Goal: Task Accomplishment & Management: Manage account settings

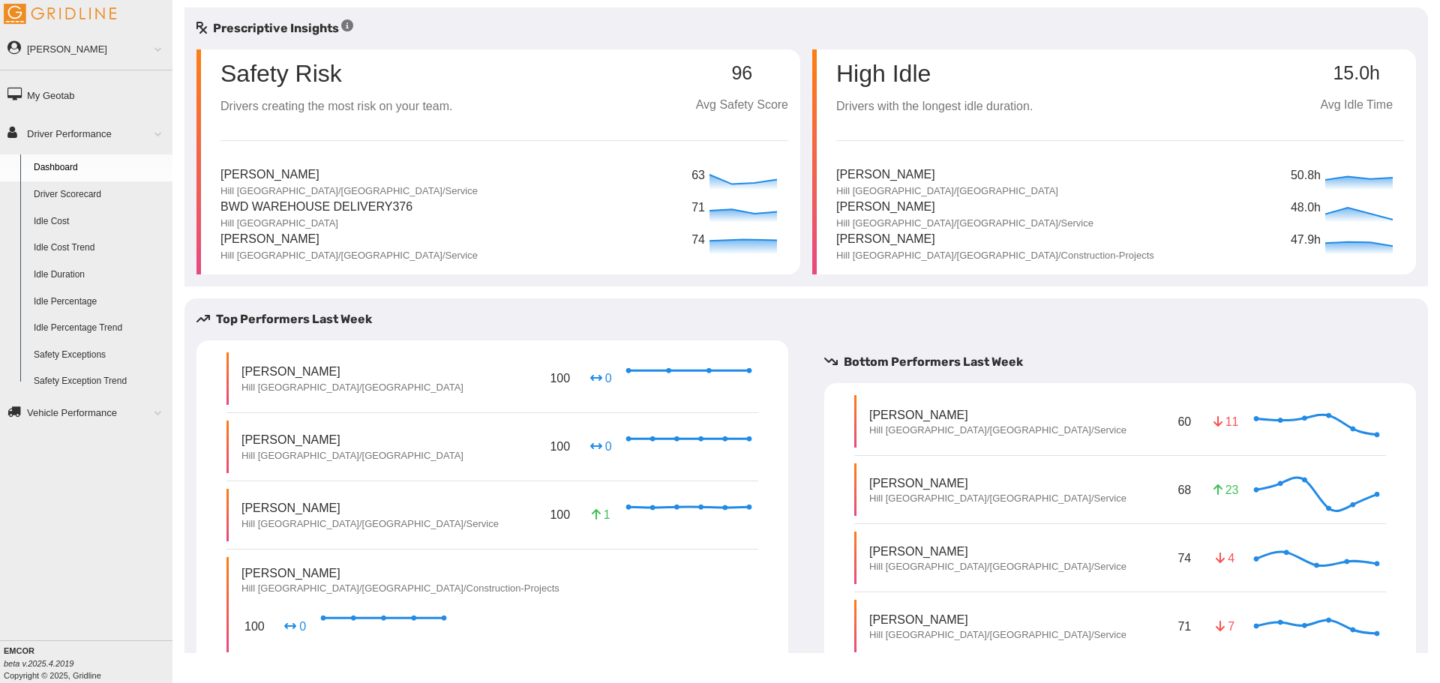
click at [91, 198] on link "Driver Scorecard" at bounding box center [100, 195] width 146 height 27
click at [103, 376] on link "Safety Exception Trend" at bounding box center [100, 381] width 146 height 27
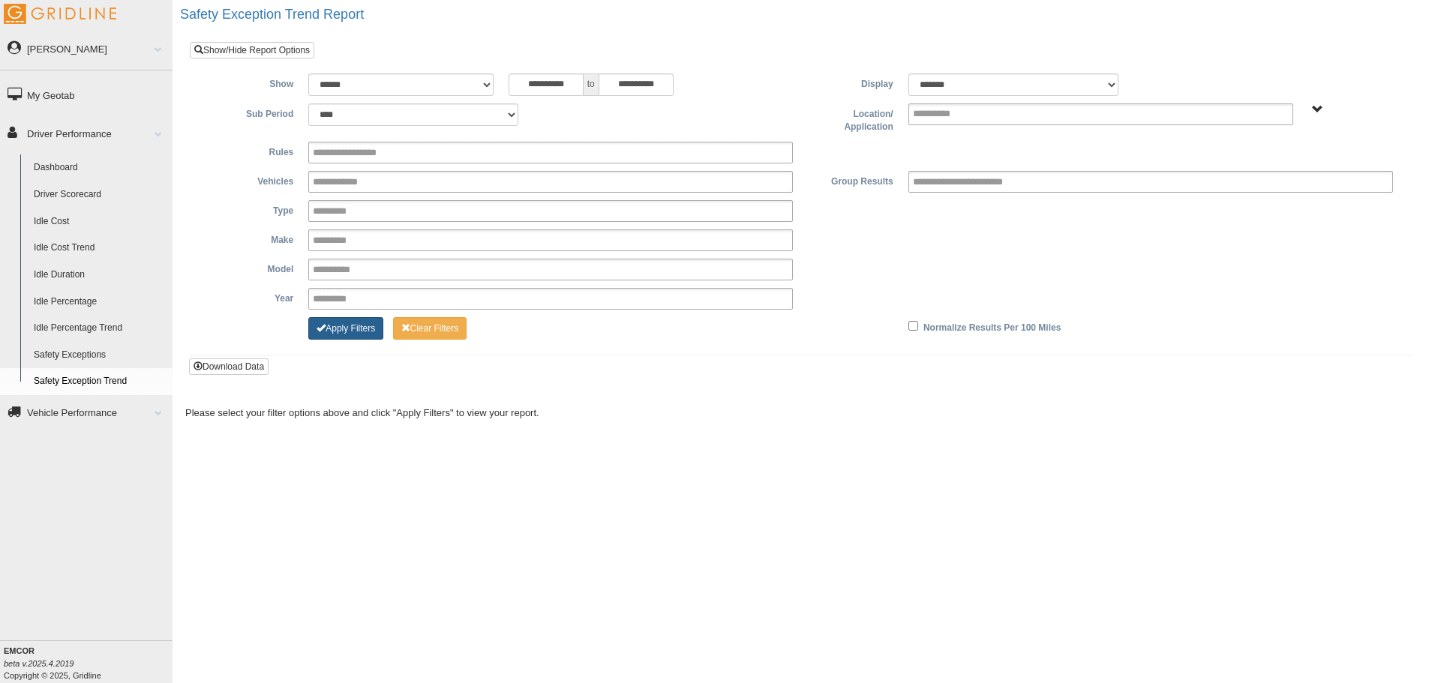
click at [349, 334] on button "Apply Filters" at bounding box center [345, 328] width 75 height 23
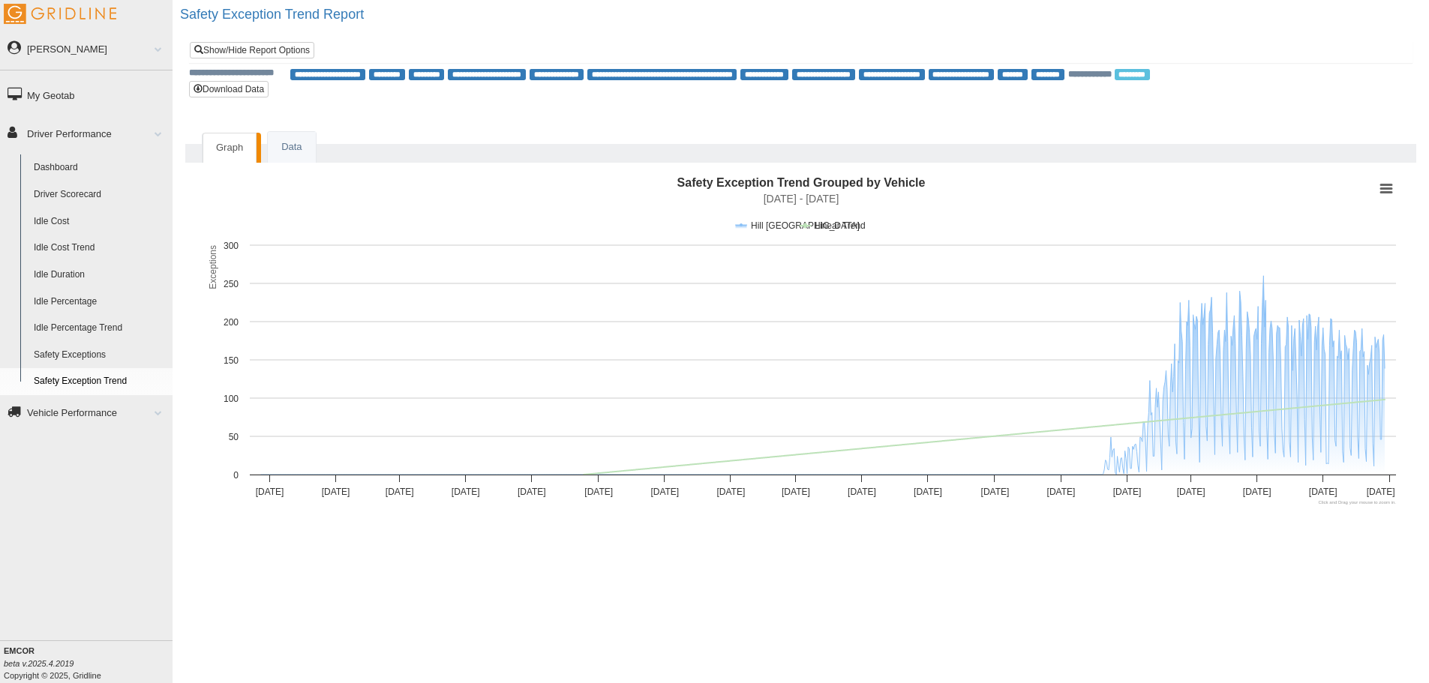
click at [92, 197] on link "Driver Scorecard" at bounding box center [100, 195] width 146 height 27
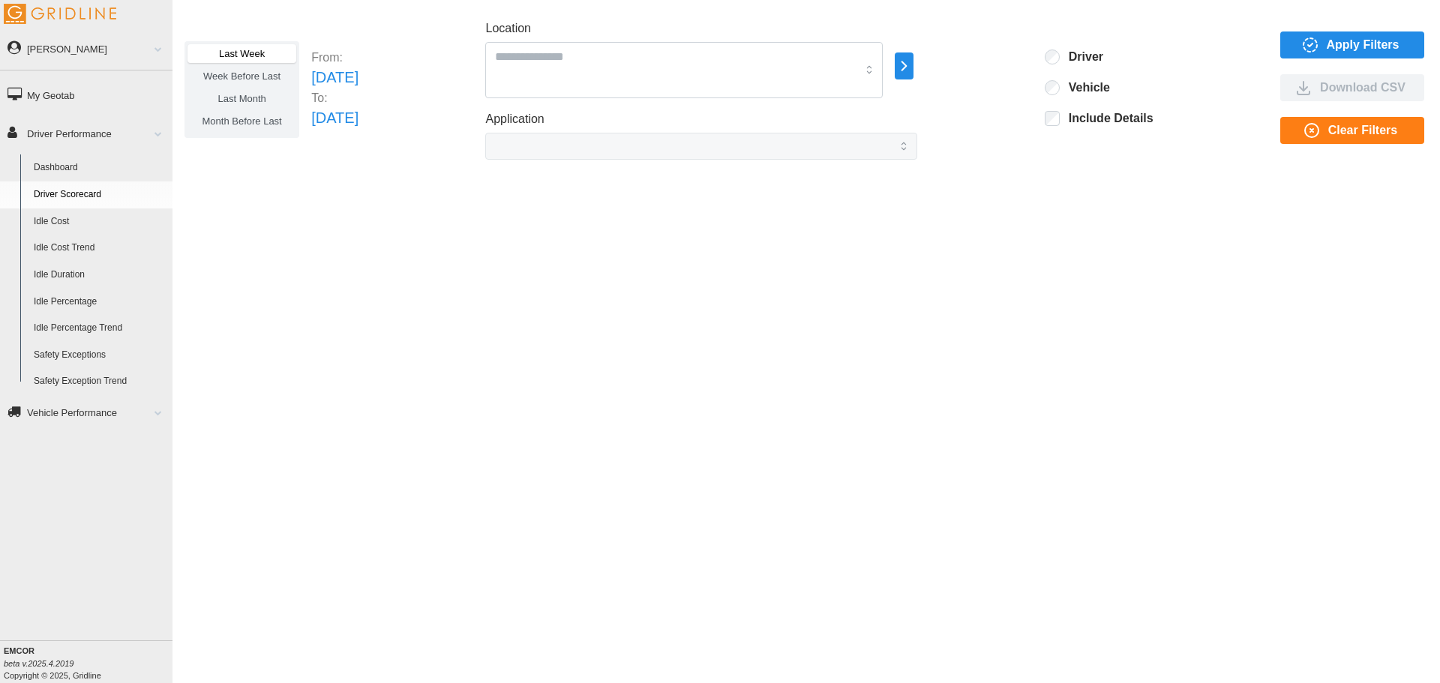
click at [913, 69] on icon "button" at bounding box center [904, 66] width 17 height 18
click at [1019, 68] on p "Hill [GEOGRAPHIC_DATA]" at bounding box center [1075, 68] width 118 height 14
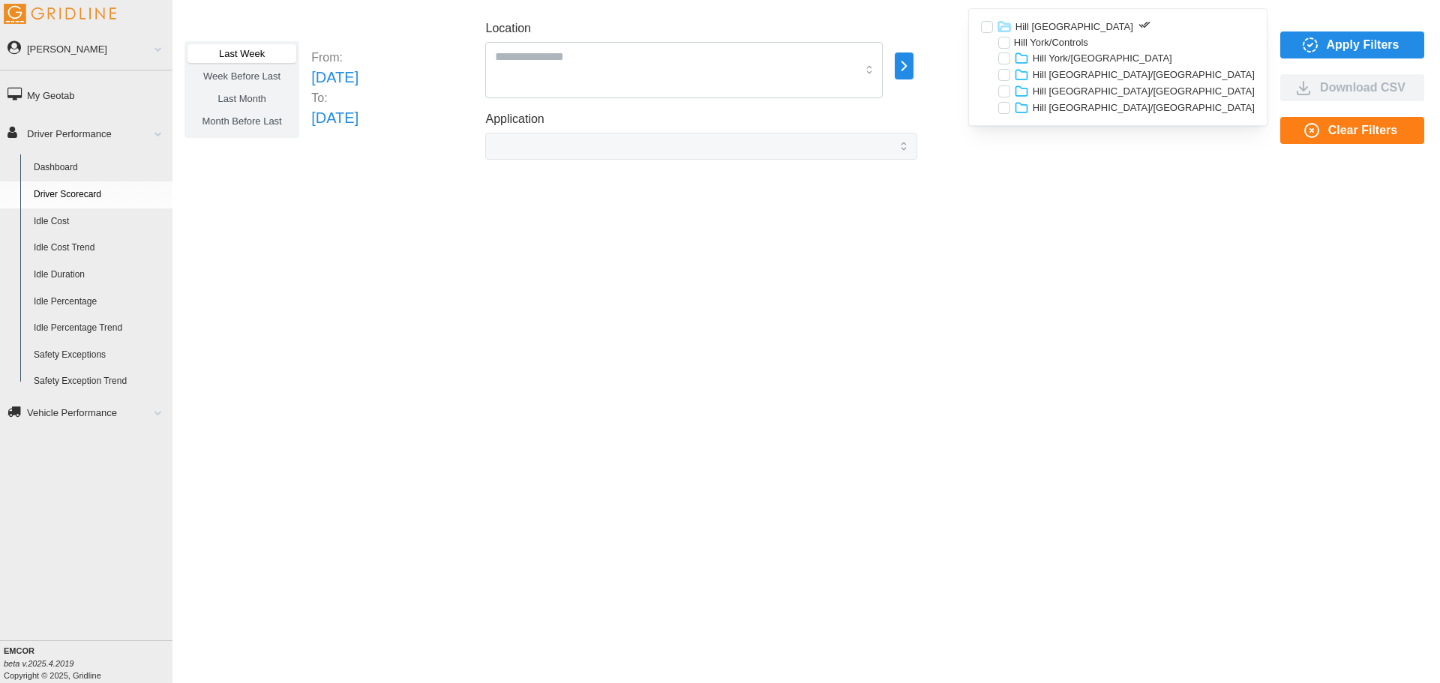
click at [1075, 57] on p "Hill York/[GEOGRAPHIC_DATA]" at bounding box center [1103, 59] width 140 height 14
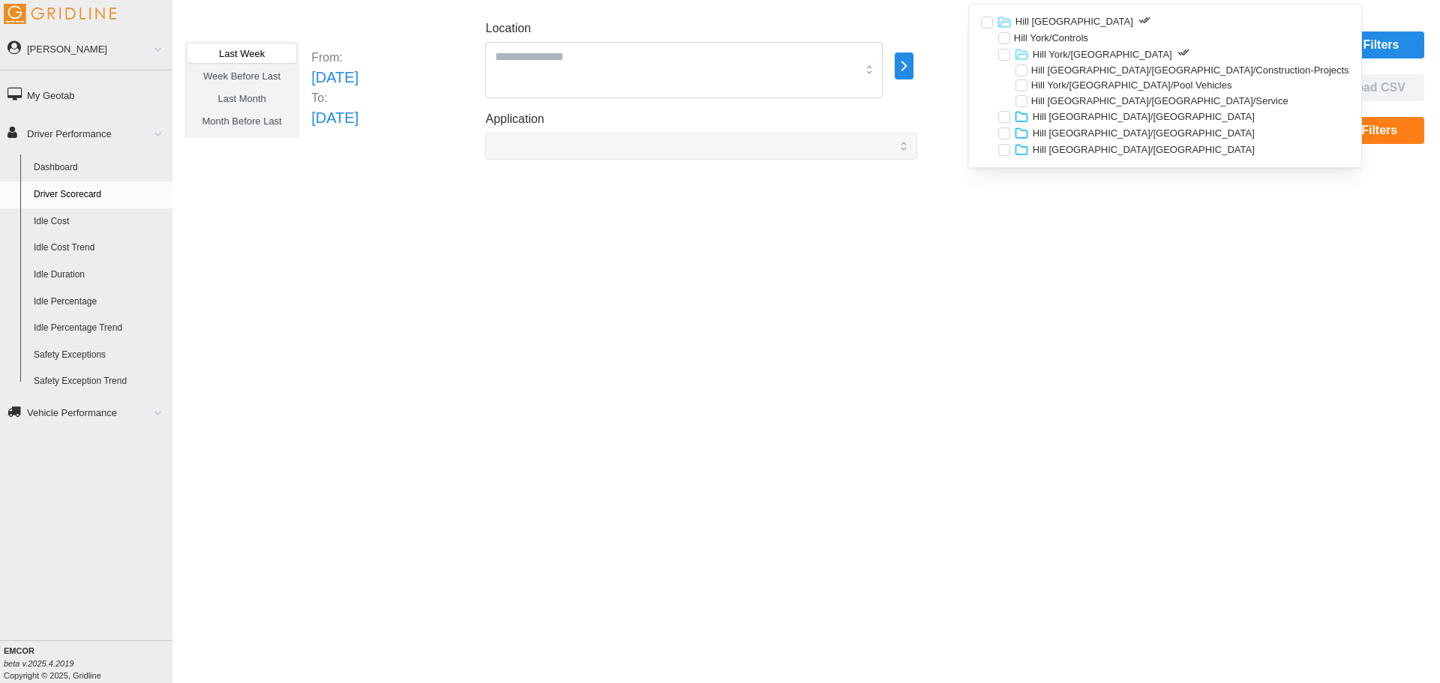
click at [1062, 83] on p "Hill York/[GEOGRAPHIC_DATA]/Pool Vehicles" at bounding box center [1132, 86] width 201 height 14
click at [1343, 38] on span "Apply Filters" at bounding box center [1363, 45] width 73 height 26
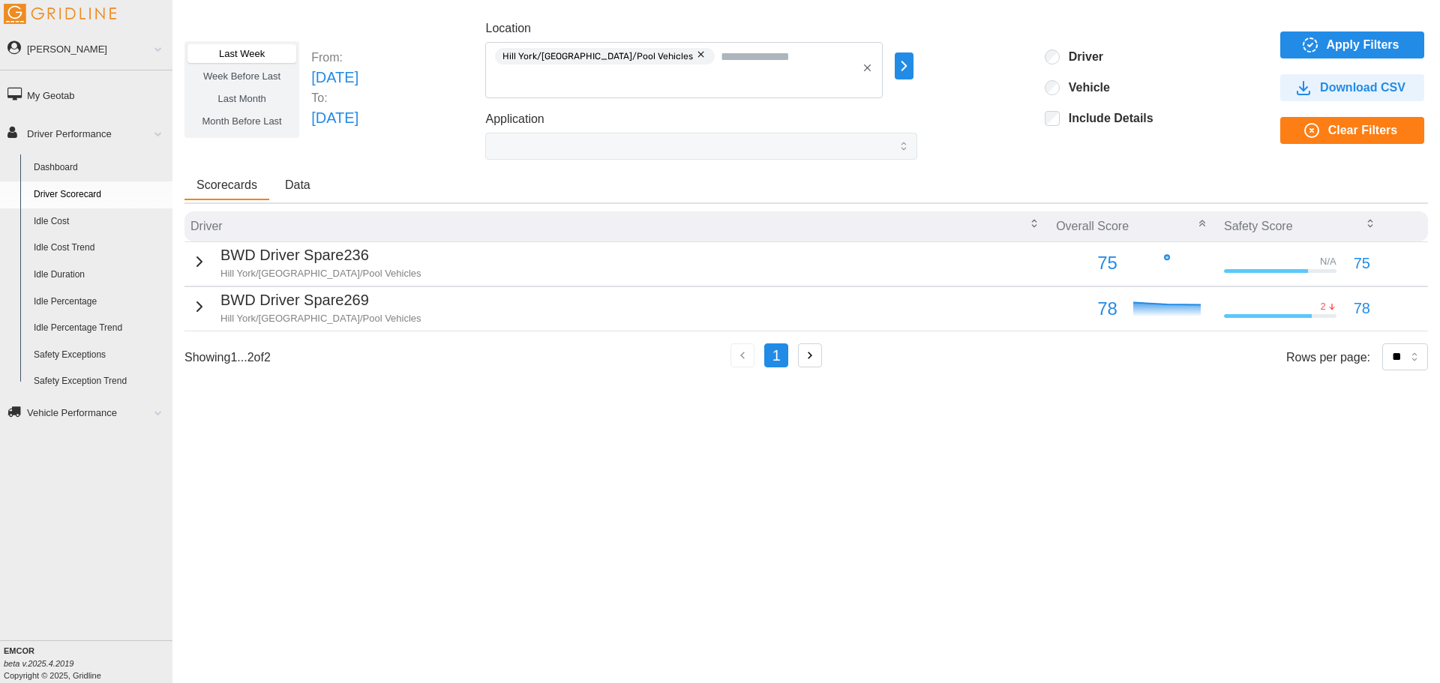
click at [1321, 309] on p "2" at bounding box center [1323, 307] width 5 height 14
click at [353, 301] on p "BWD Driver Spare269" at bounding box center [321, 300] width 201 height 23
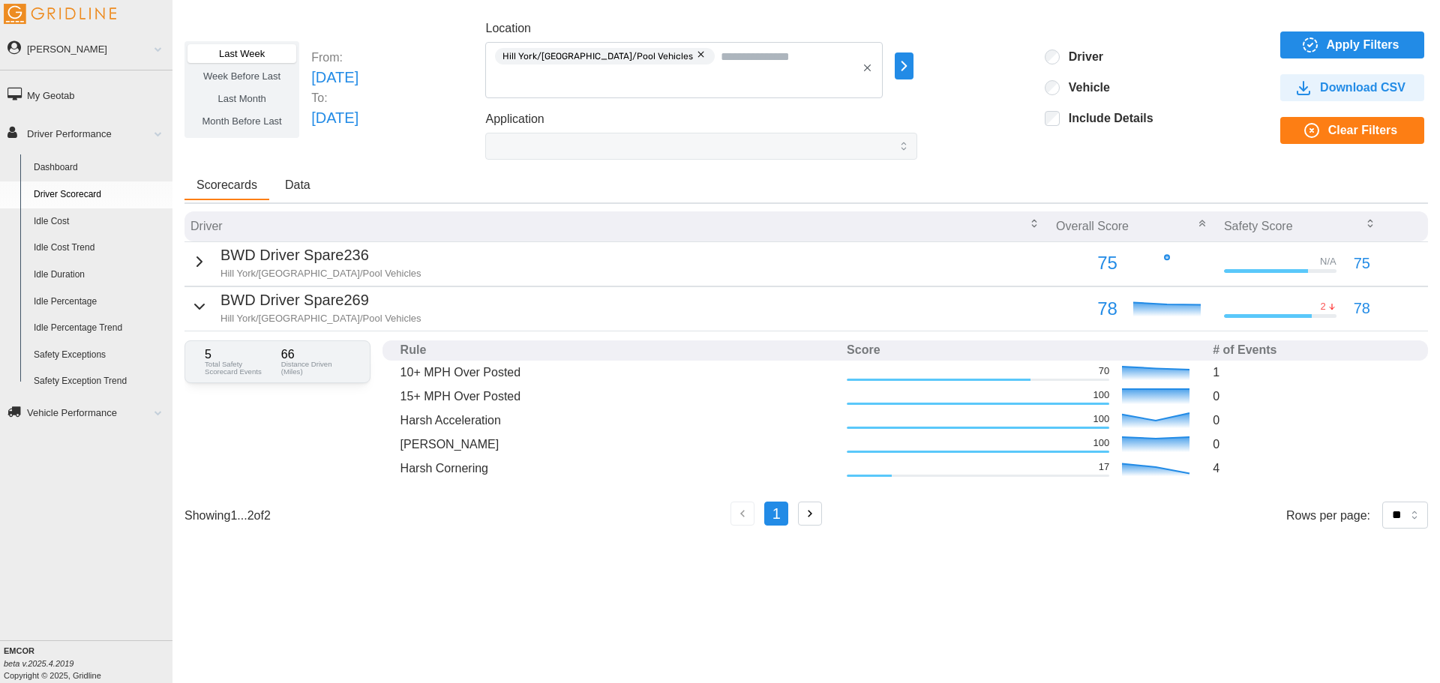
click at [873, 69] on icon "button" at bounding box center [867, 67] width 11 height 11
click at [913, 66] on icon "button" at bounding box center [904, 66] width 17 height 18
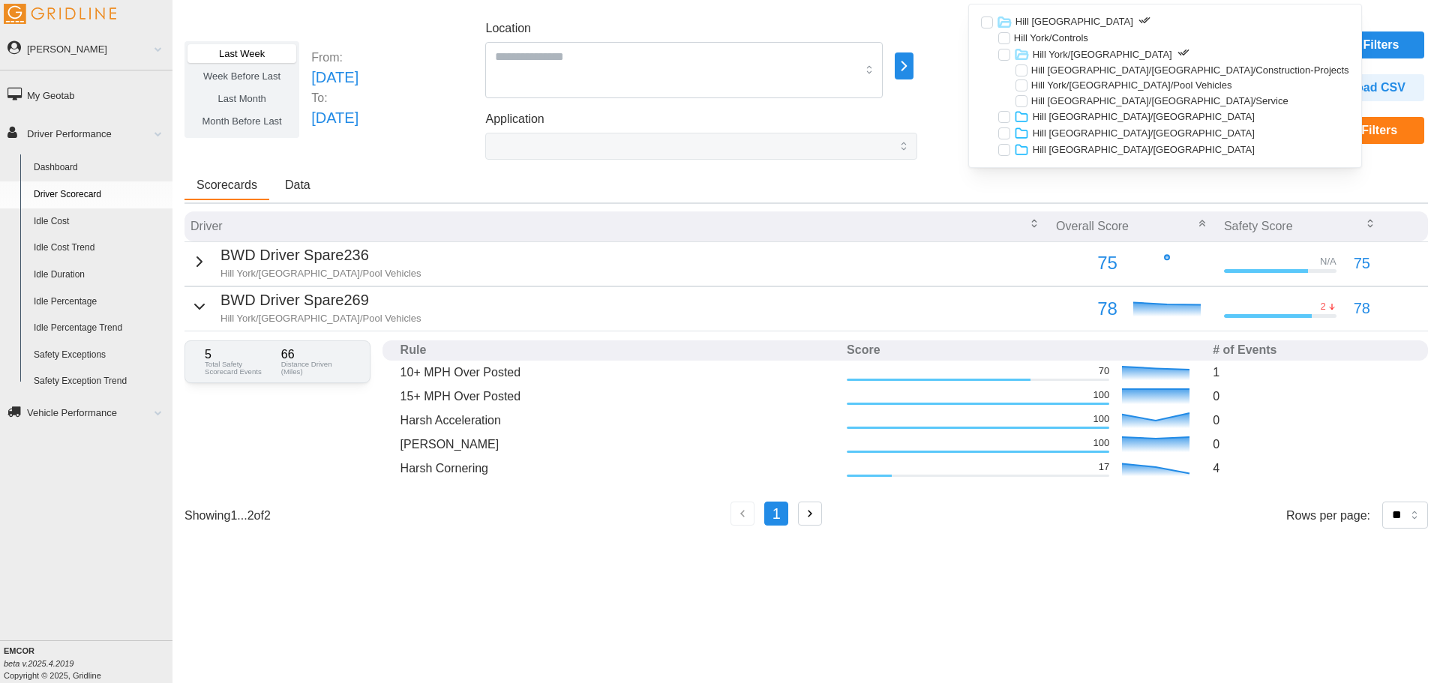
click at [1051, 116] on p "Hill [GEOGRAPHIC_DATA]/[GEOGRAPHIC_DATA]" at bounding box center [1144, 117] width 222 height 14
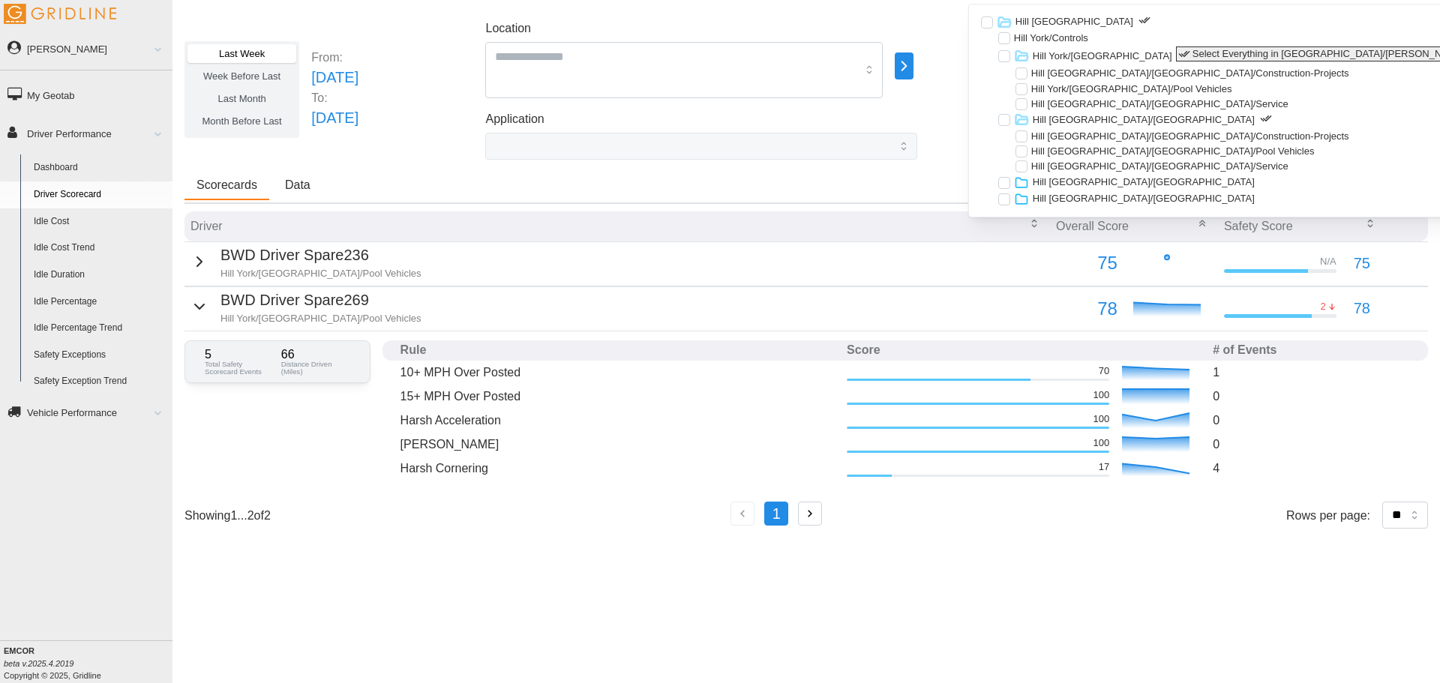
click at [1179, 53] on icon "button" at bounding box center [1185, 54] width 12 height 12
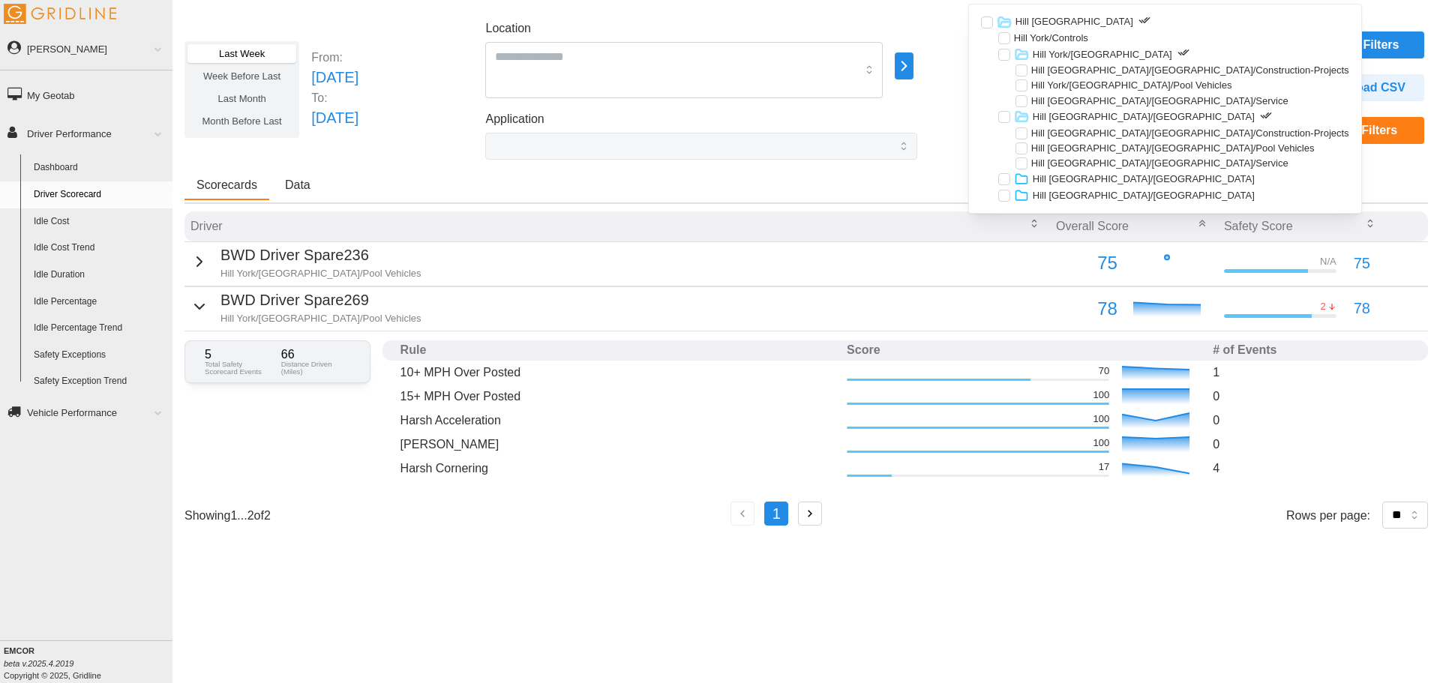
click at [1026, 128] on div at bounding box center [1022, 134] width 12 height 12
click at [1022, 146] on div at bounding box center [1022, 149] width 12 height 12
click at [1020, 162] on div at bounding box center [1022, 164] width 12 height 12
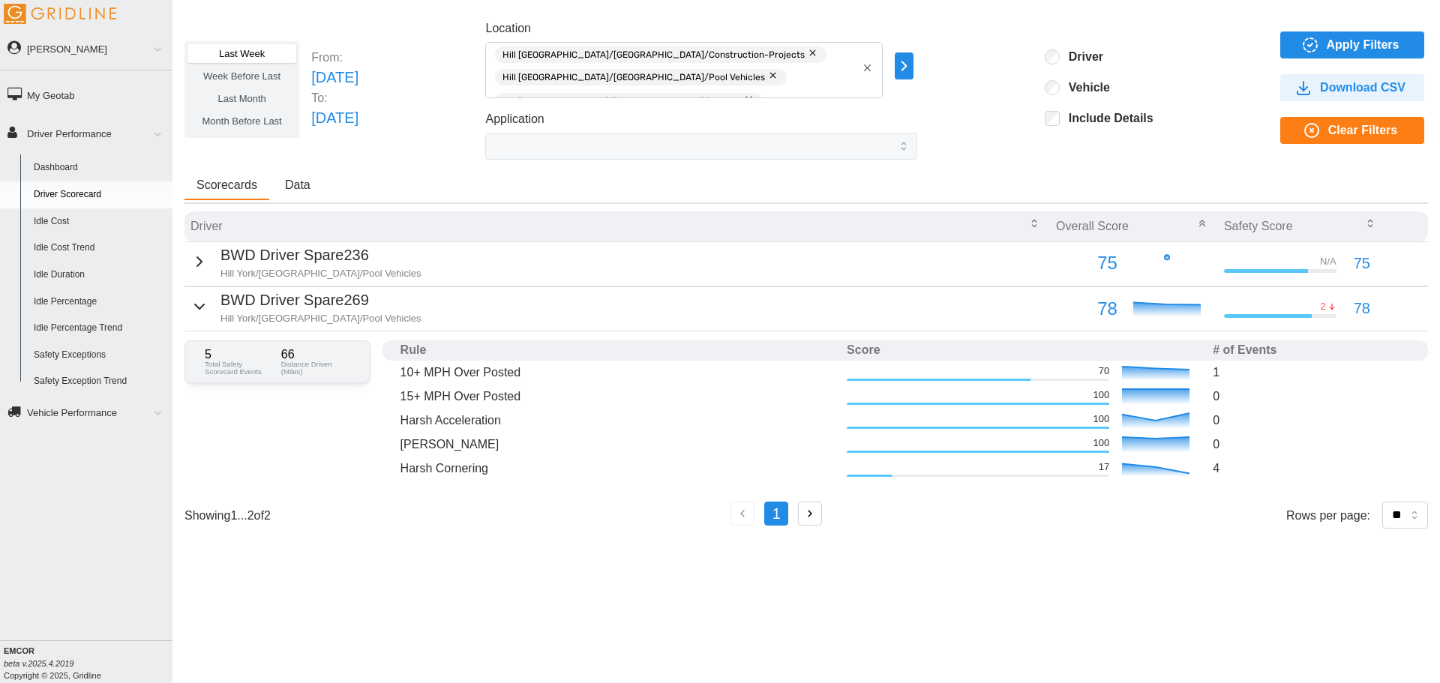
click at [1311, 47] on icon "button" at bounding box center [1311, 45] width 18 height 18
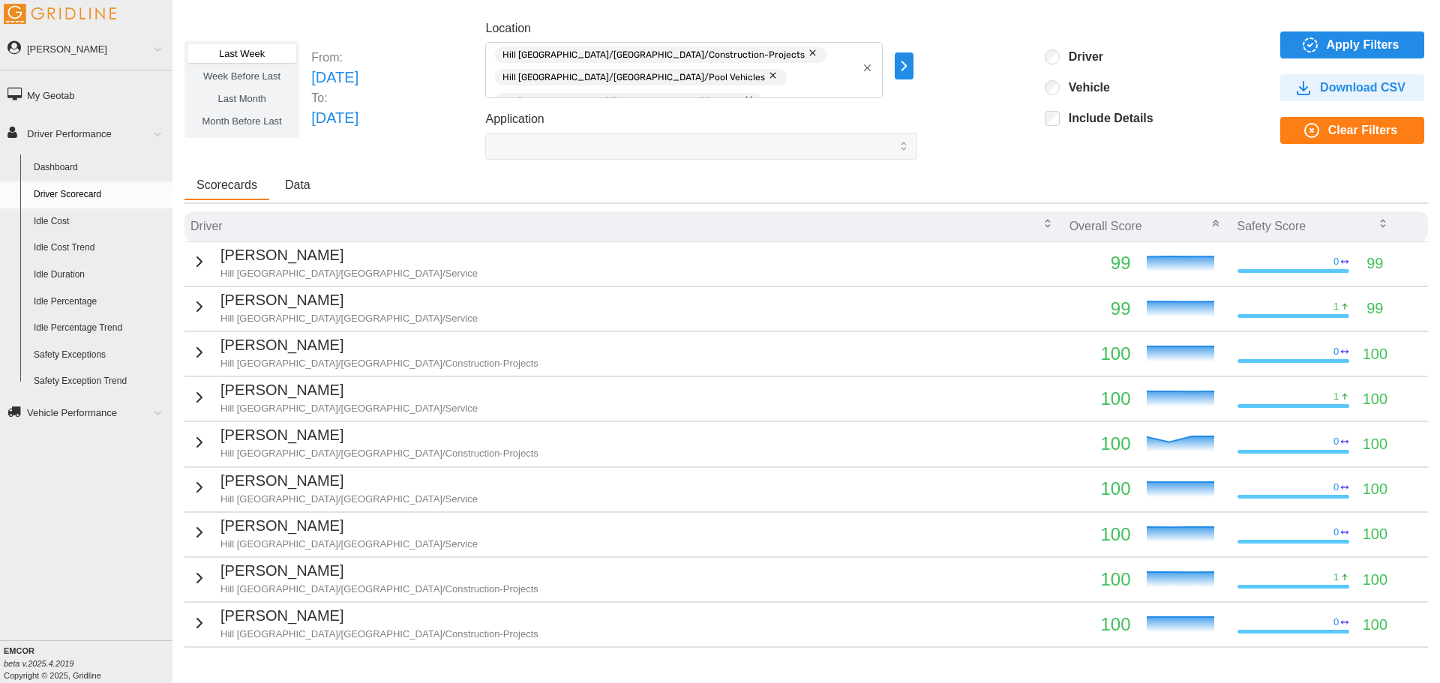
click at [80, 98] on link "My Geotab" at bounding box center [86, 95] width 173 height 34
